Goal: Task Accomplishment & Management: Use online tool/utility

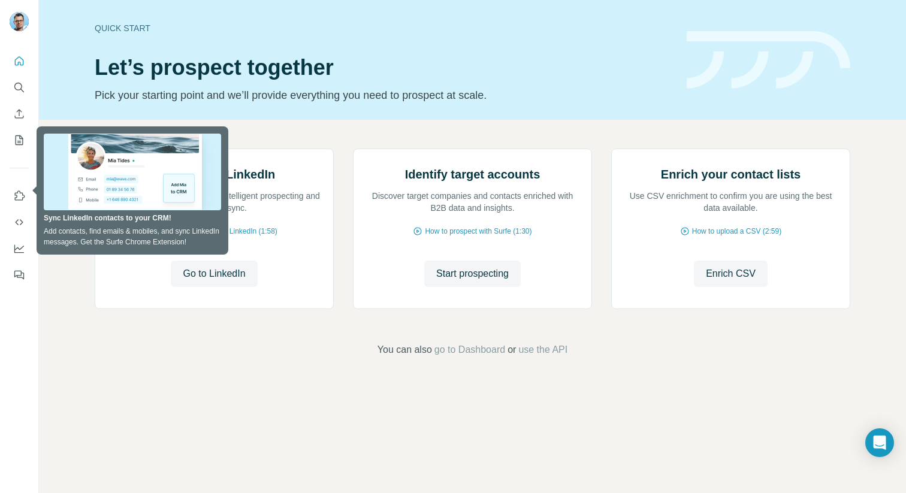
click at [60, 329] on div "Prospect on LinkedIn Reveal contact information for intelligent prospecting and…" at bounding box center [473, 253] width 868 height 266
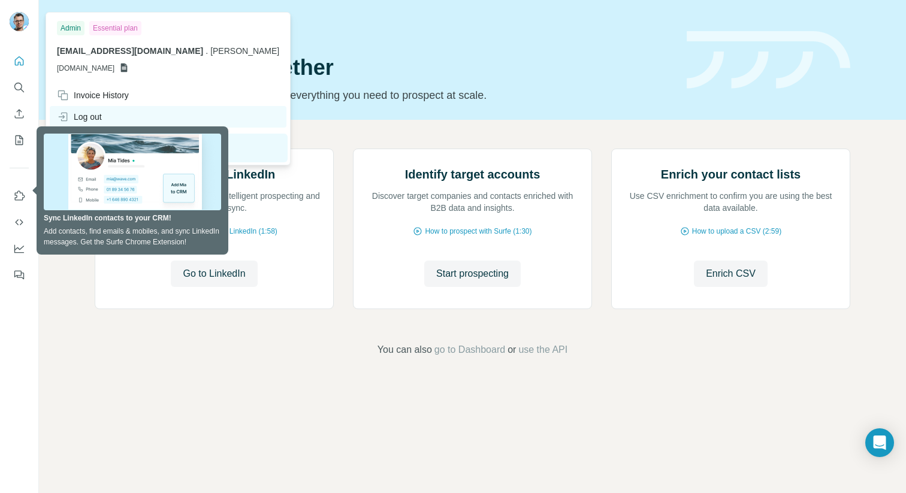
click at [83, 112] on div "Log out" at bounding box center [79, 117] width 45 height 12
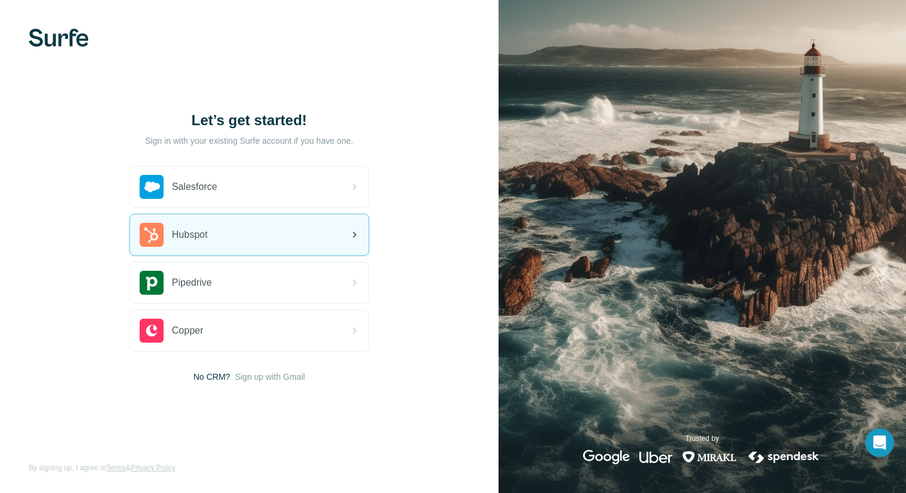
click at [313, 248] on div "Hubspot" at bounding box center [249, 235] width 239 height 41
